Goal: Find contact information: Find contact information

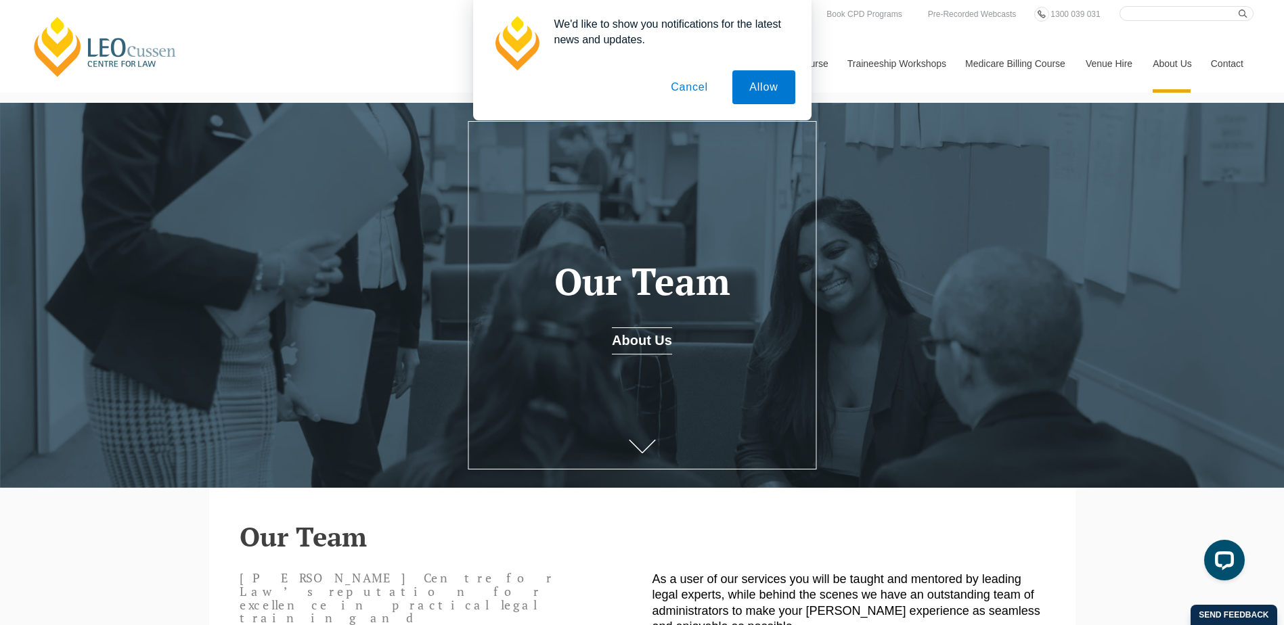
click at [709, 83] on button "Cancel" at bounding box center [689, 87] width 71 height 34
